Goal: Entertainment & Leisure: Consume media (video, audio)

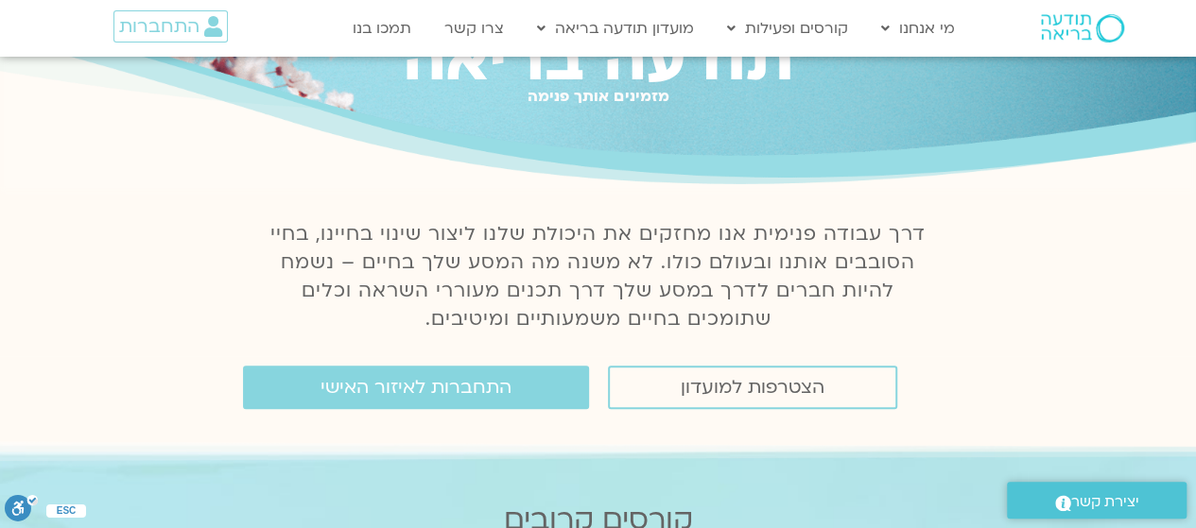
scroll to position [105, 0]
click at [385, 389] on span "התחברות לאיזור האישי" at bounding box center [415, 386] width 191 height 21
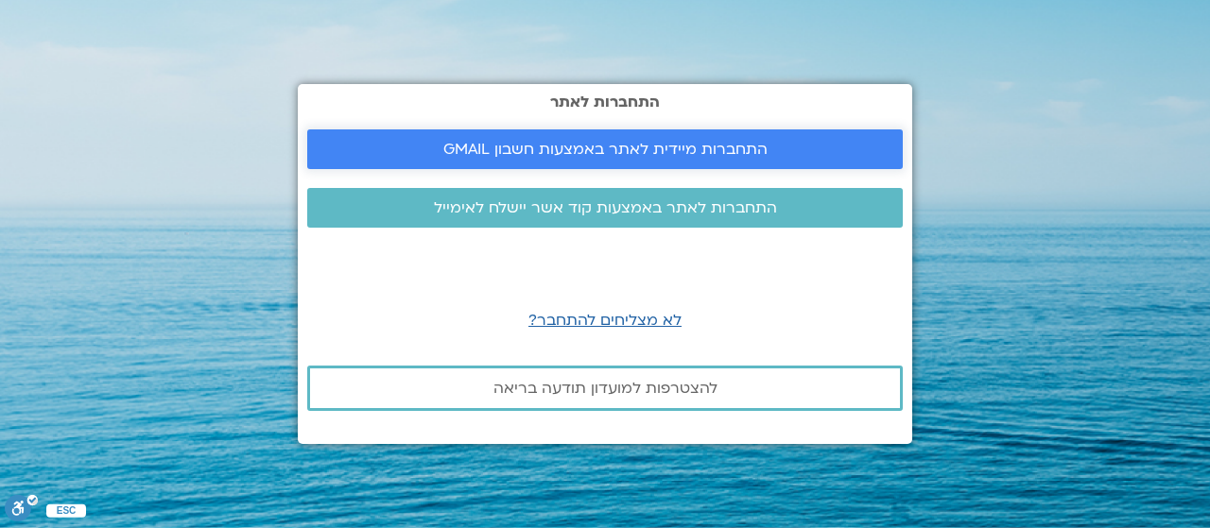
click at [689, 152] on span "התחברות מיידית לאתר באמצעות חשבון GMAIL" at bounding box center [605, 149] width 324 height 17
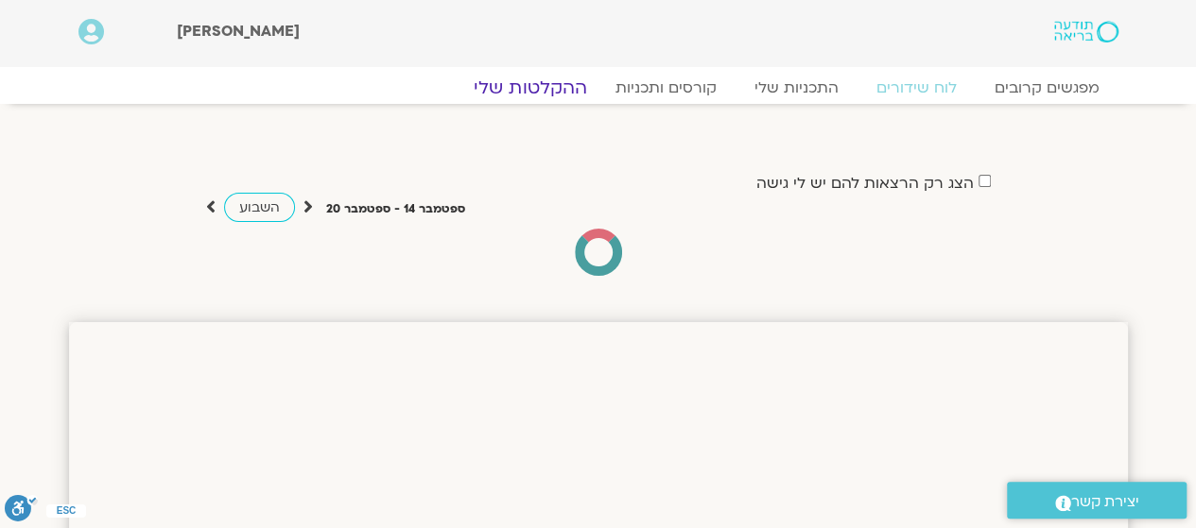
click at [520, 95] on link "ההקלטות שלי" at bounding box center [530, 88] width 159 height 23
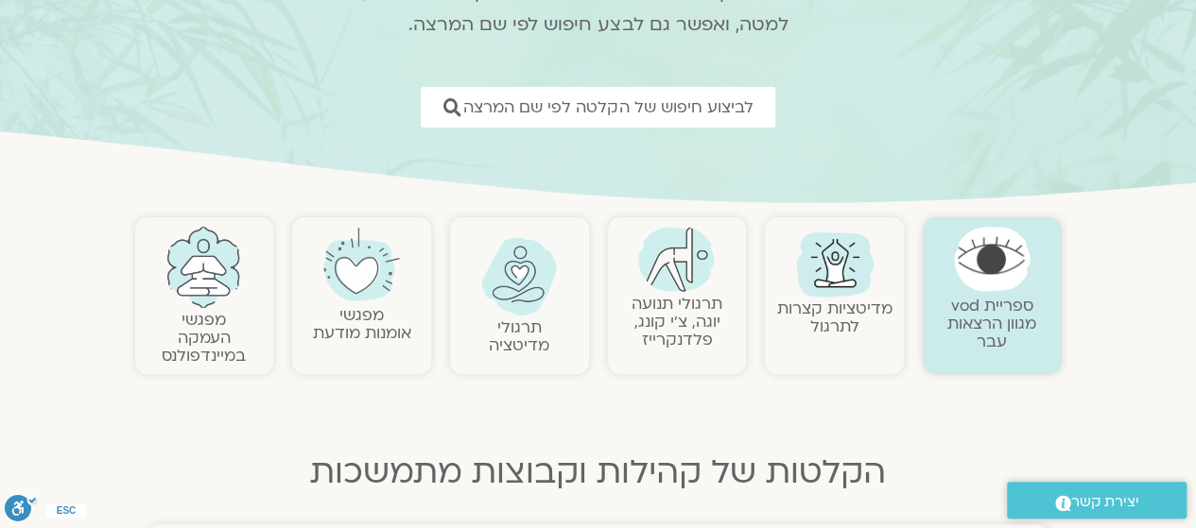
scroll to position [220, 0]
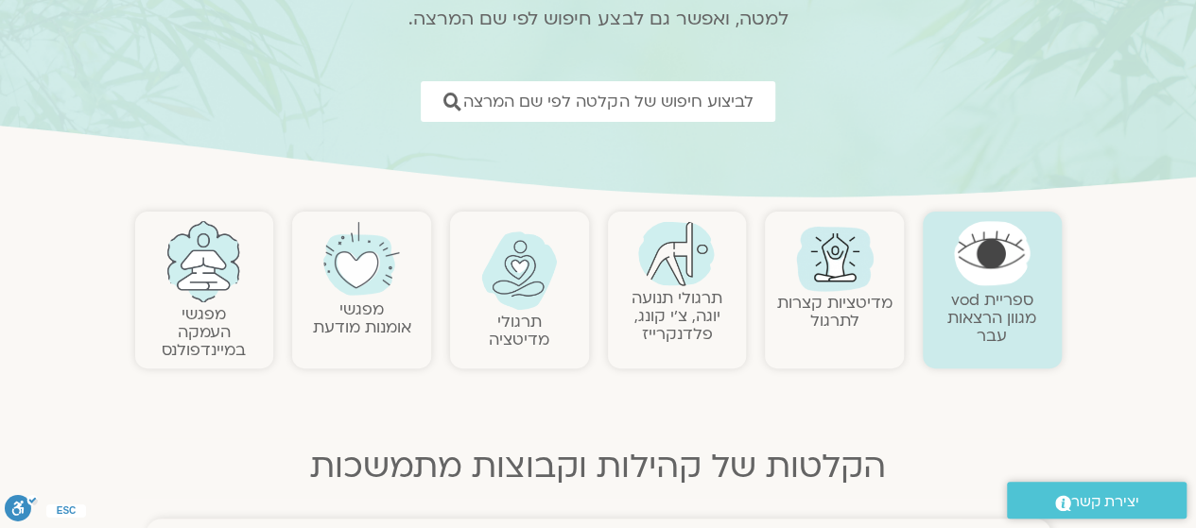
click at [820, 320] on link "מדיטציות קצרות לתרגול" at bounding box center [834, 312] width 115 height 40
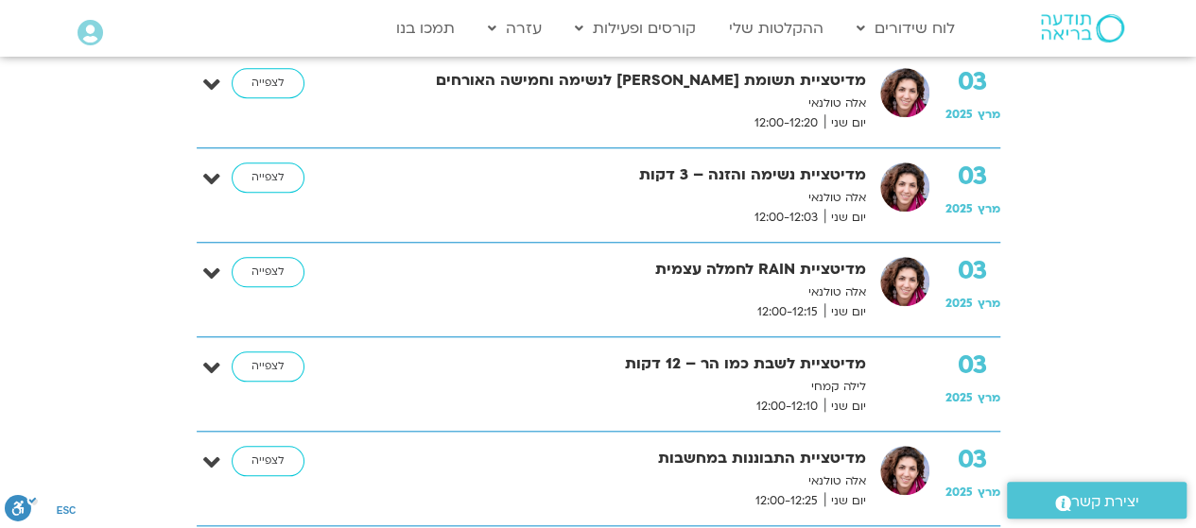
scroll to position [765, 0]
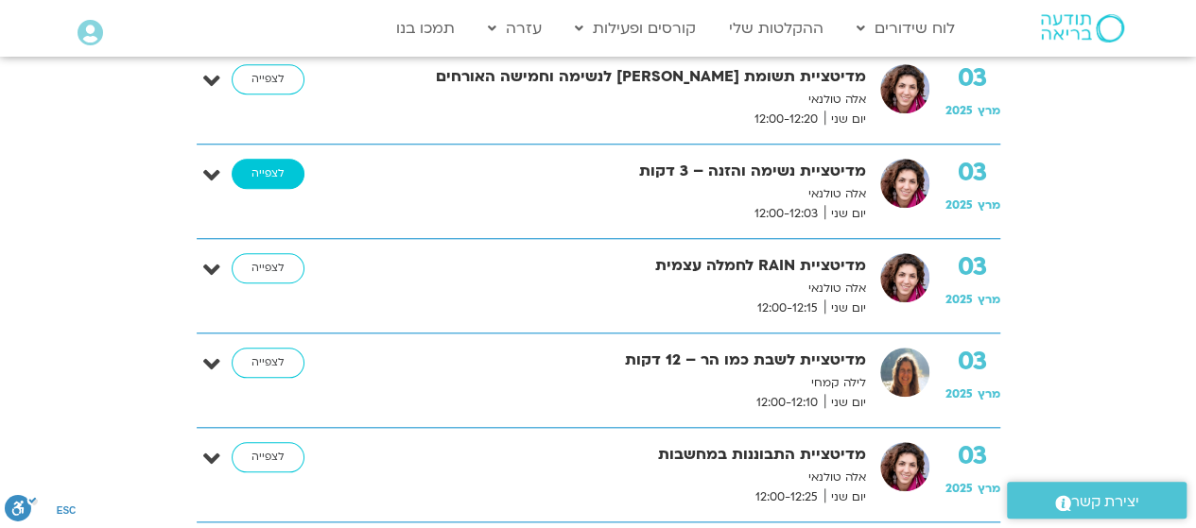
click at [264, 173] on link "לצפייה" at bounding box center [268, 174] width 73 height 30
